Goal: Feedback & Contribution: Submit feedback/report problem

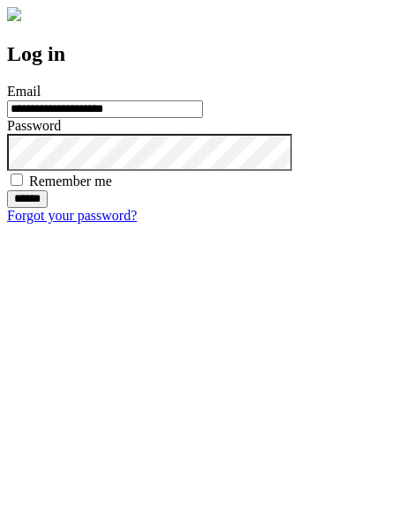
type input "**********"
click at [48, 208] on input "******" at bounding box center [27, 199] width 41 height 18
